Goal: Entertainment & Leisure: Consume media (video, audio)

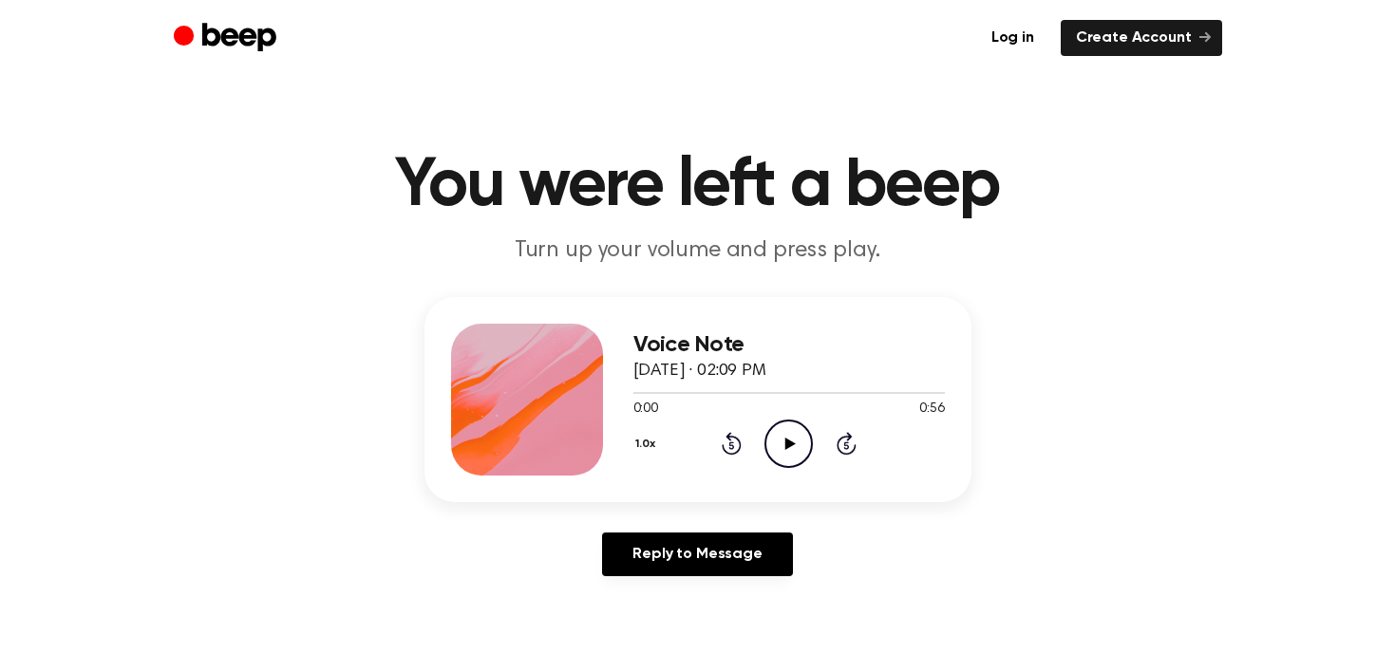
click at [773, 430] on icon "Play Audio" at bounding box center [789, 444] width 48 height 48
click at [793, 451] on icon "Play Audio" at bounding box center [789, 444] width 48 height 48
click at [843, 446] on icon "Skip 5 seconds" at bounding box center [846, 443] width 21 height 25
click at [844, 452] on icon at bounding box center [847, 443] width 20 height 23
click at [793, 439] on icon "Play Audio" at bounding box center [789, 444] width 48 height 48
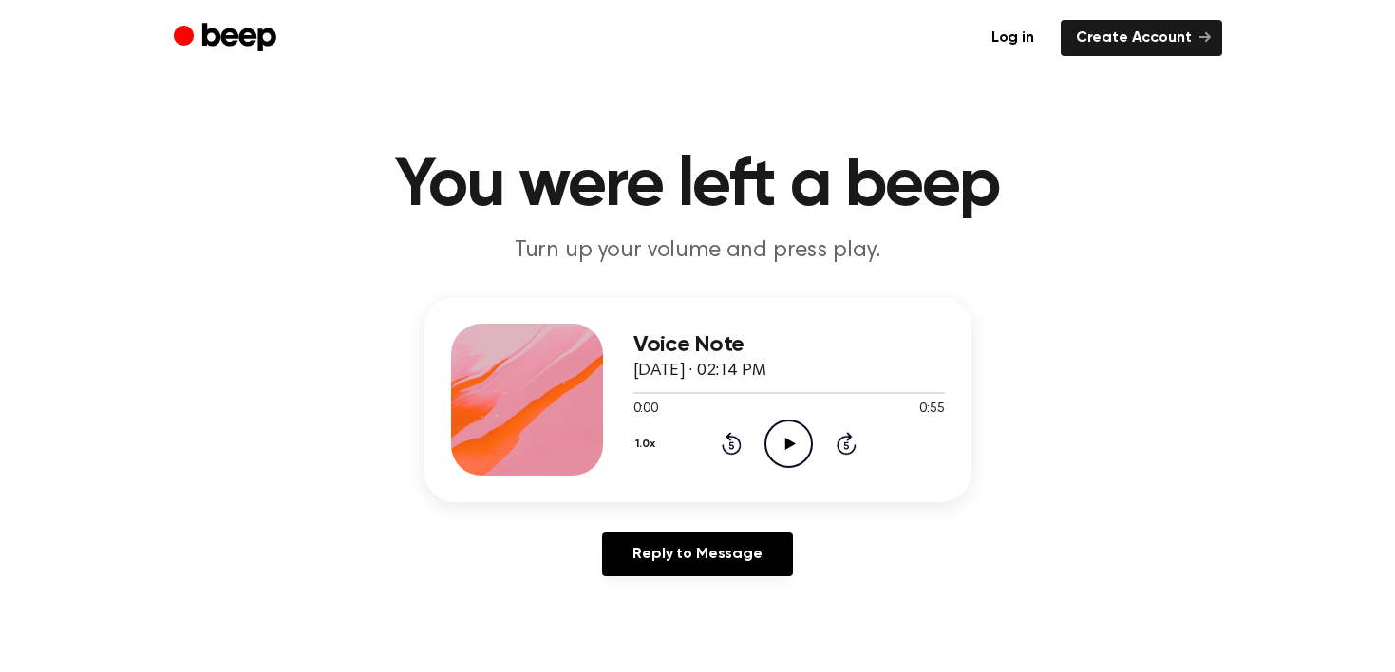
click at [798, 434] on icon "Play Audio" at bounding box center [789, 444] width 48 height 48
click at [791, 439] on icon "Play Audio" at bounding box center [789, 444] width 48 height 48
click at [783, 451] on icon "Play Audio" at bounding box center [789, 444] width 48 height 48
click at [675, 392] on div at bounding box center [673, 393] width 79 height 2
click at [640, 389] on div at bounding box center [790, 392] width 312 height 15
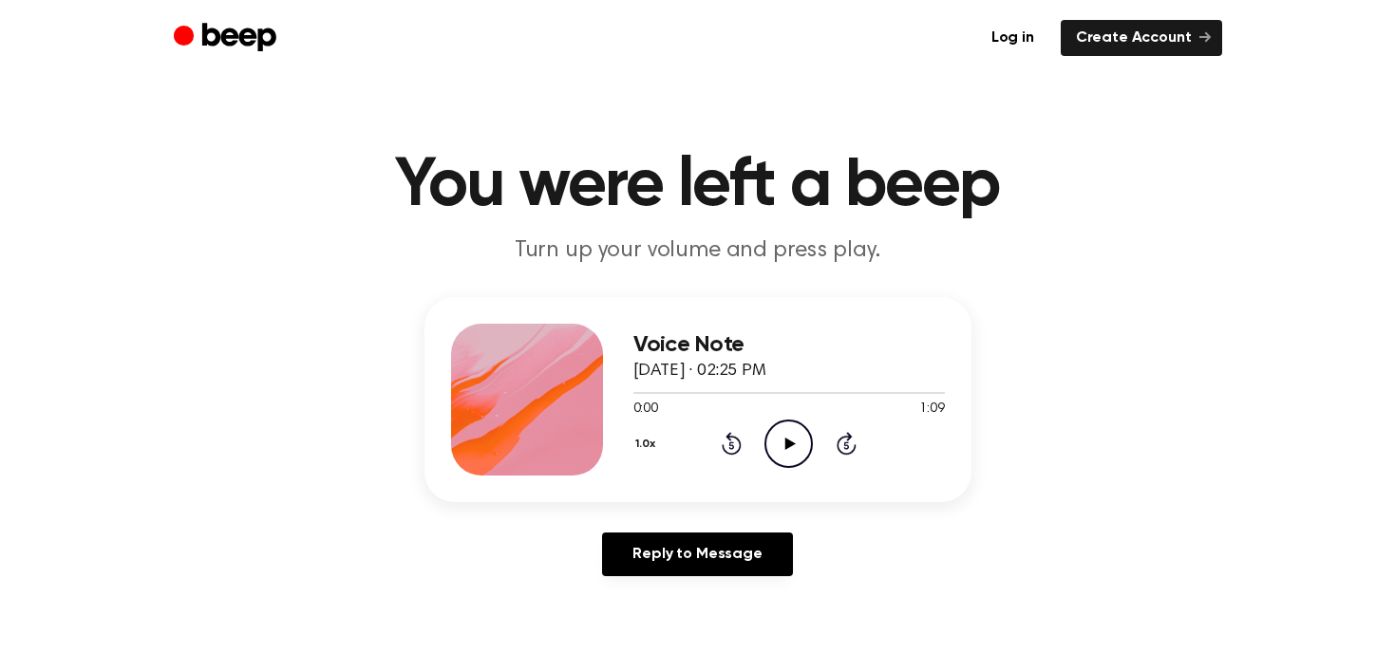
click at [784, 431] on icon "Play Audio" at bounding box center [789, 444] width 48 height 48
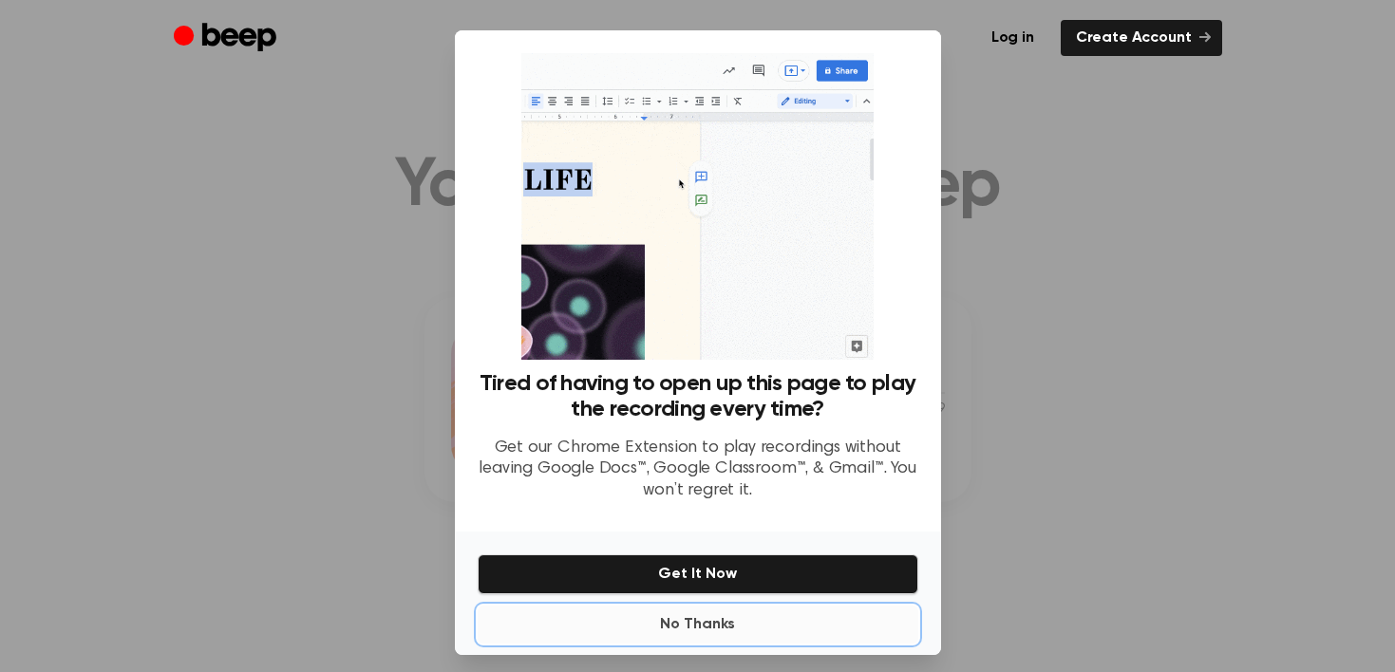
click at [691, 629] on button "No Thanks" at bounding box center [698, 625] width 441 height 38
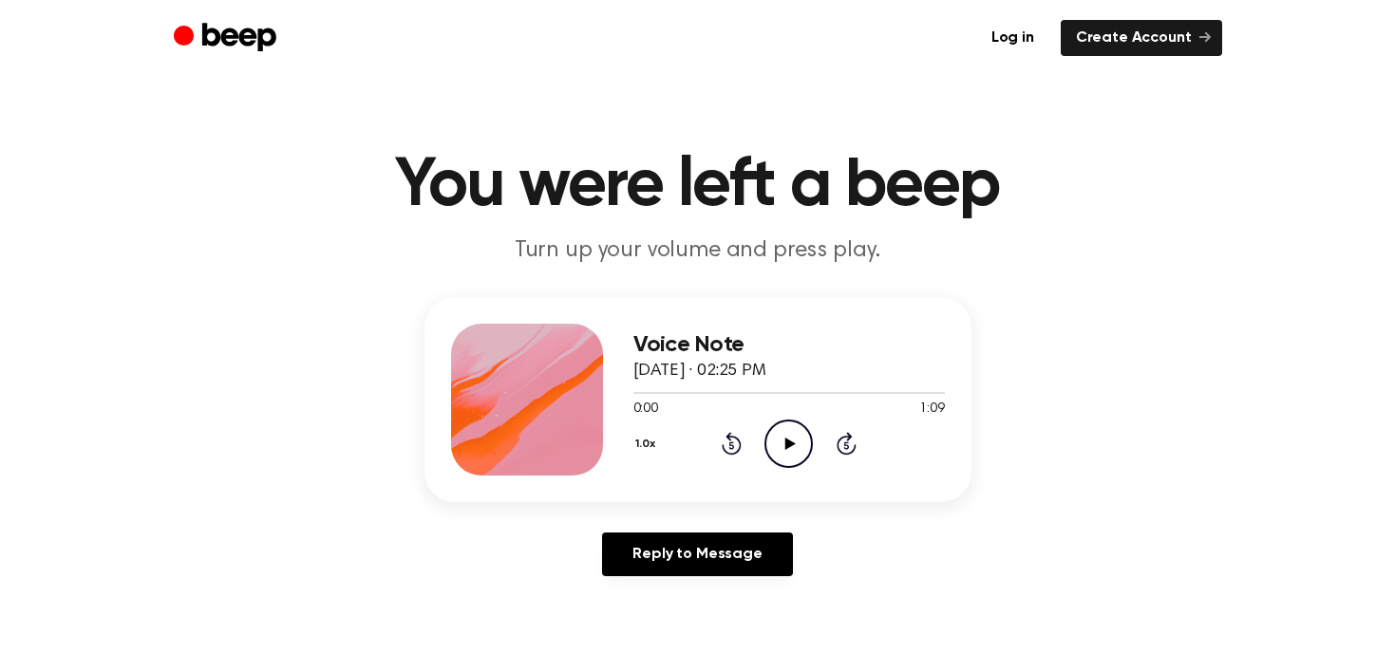
click at [780, 440] on icon "Play Audio" at bounding box center [789, 444] width 48 height 48
click at [799, 450] on icon "Play Audio" at bounding box center [789, 444] width 48 height 48
click at [782, 443] on icon "Pause Audio" at bounding box center [789, 444] width 48 height 48
click at [794, 448] on icon "Play Audio" at bounding box center [789, 444] width 48 height 48
click at [794, 448] on icon "Pause Audio" at bounding box center [789, 444] width 48 height 48
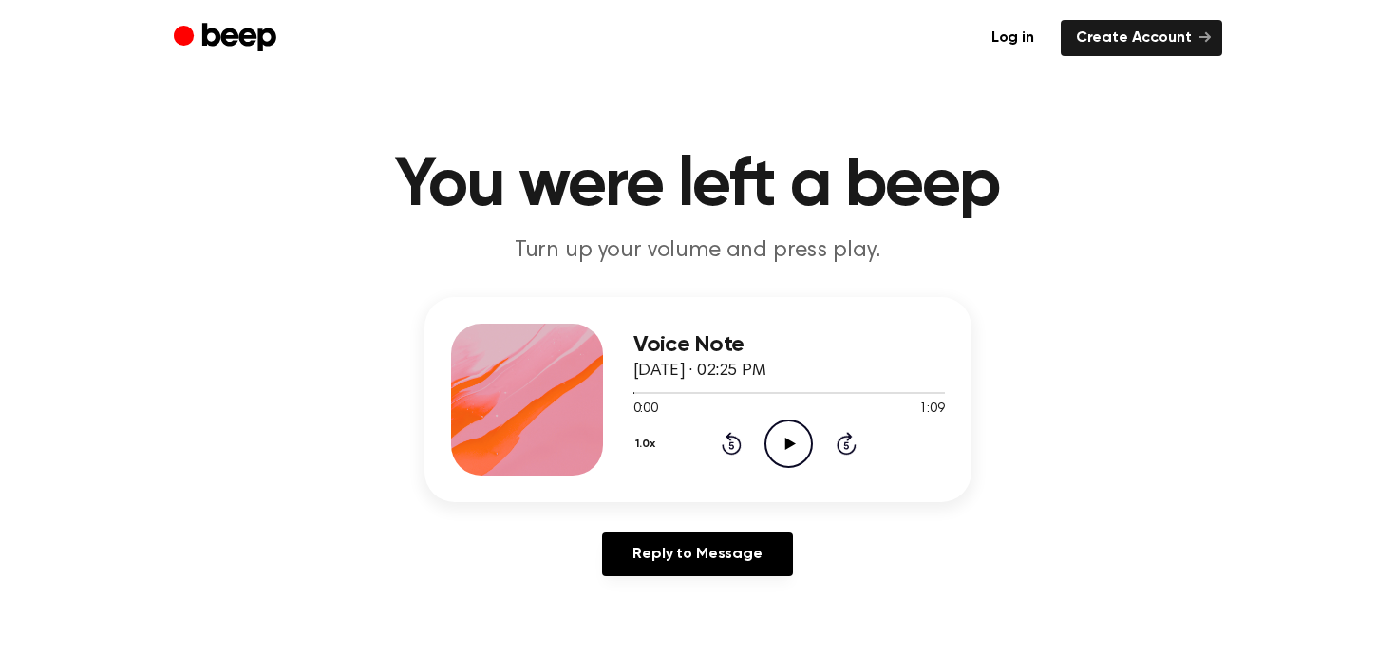
click at [798, 438] on icon "Play Audio" at bounding box center [789, 444] width 48 height 48
